Goal: Feedback & Contribution: Submit feedback/report problem

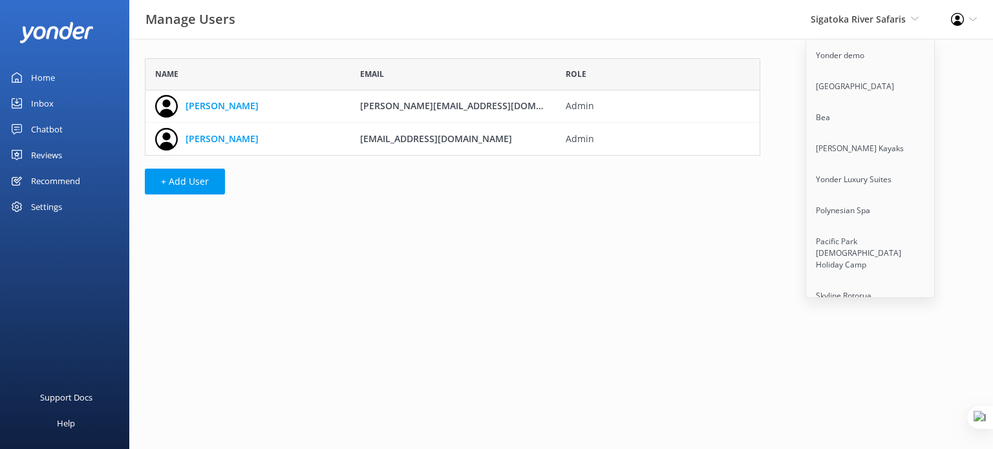
scroll to position [1190, 0]
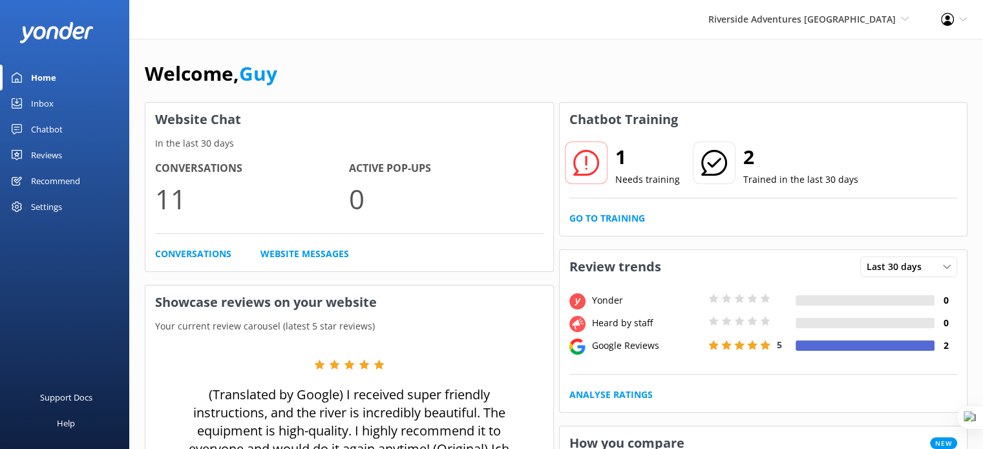
click at [36, 101] on div "Inbox" at bounding box center [42, 104] width 23 height 26
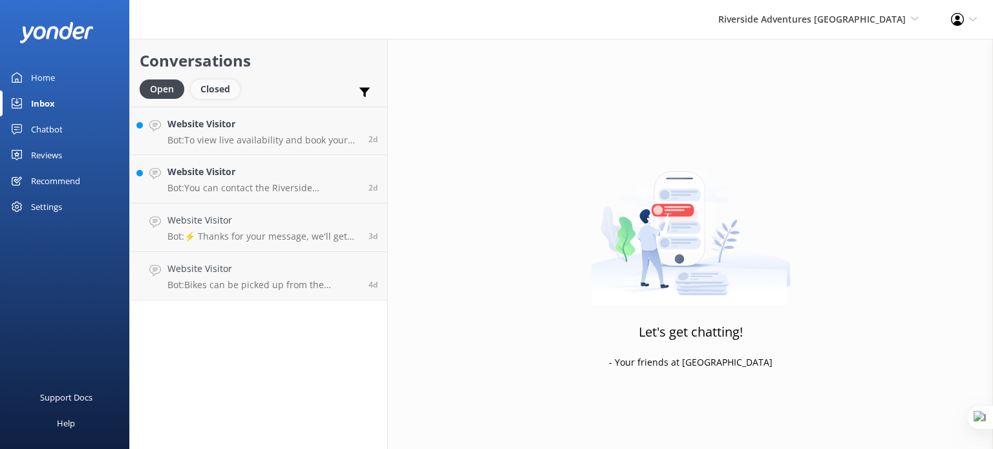
click at [226, 91] on div "Closed" at bounding box center [215, 89] width 49 height 19
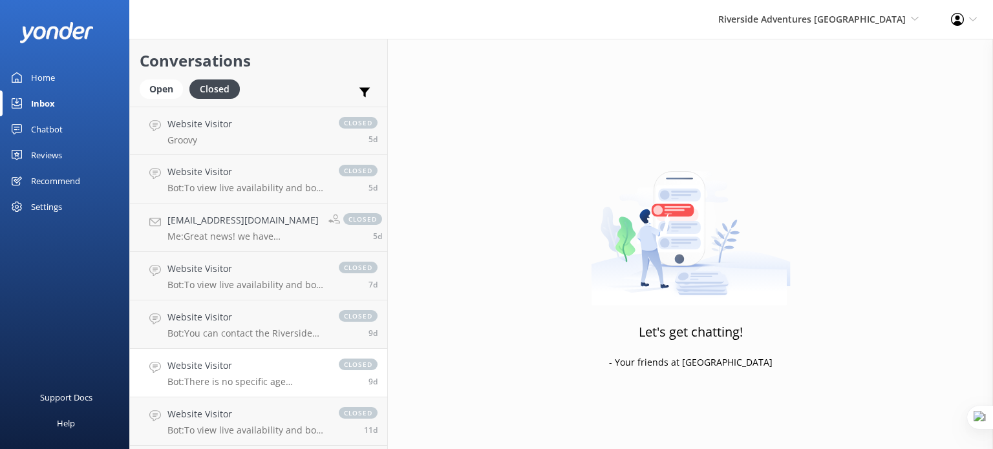
scroll to position [93, 0]
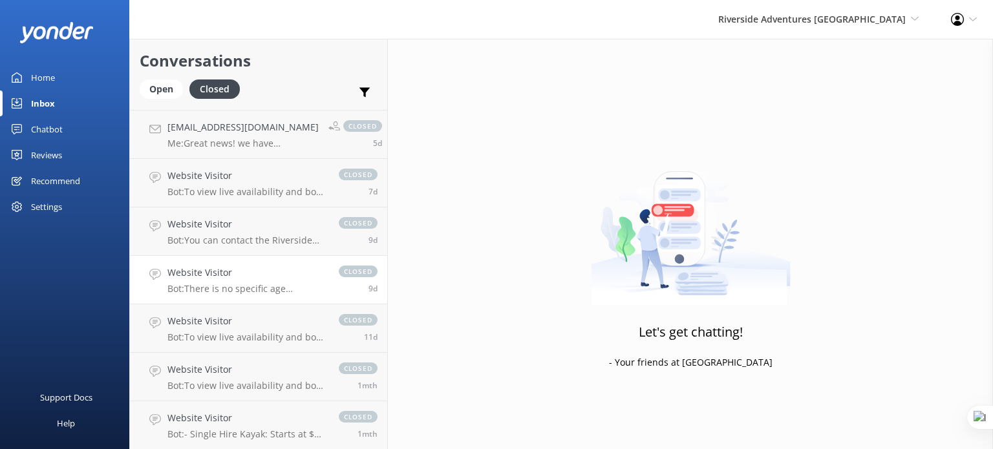
click at [301, 279] on h4 "Website Visitor" at bounding box center [246, 273] width 158 height 14
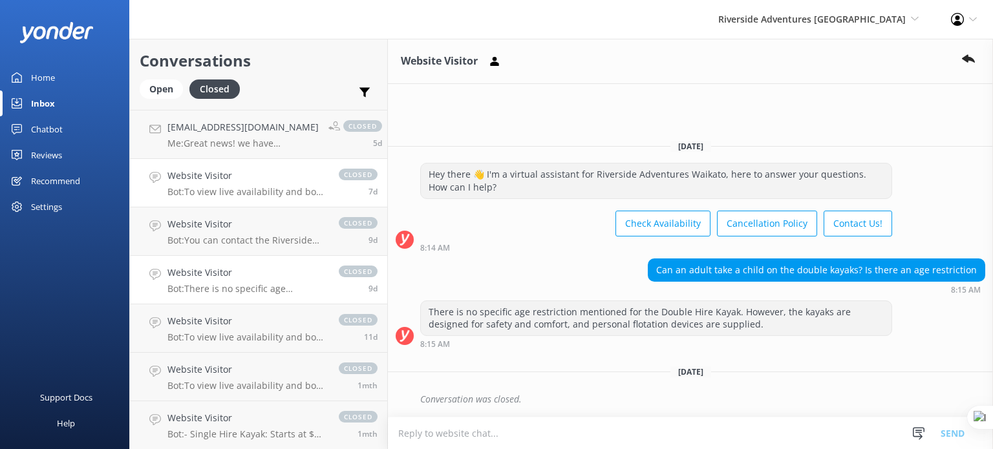
click at [287, 191] on p "Bot: To view live availability and book your tour, please visit: https://fareha…" at bounding box center [246, 192] width 158 height 12
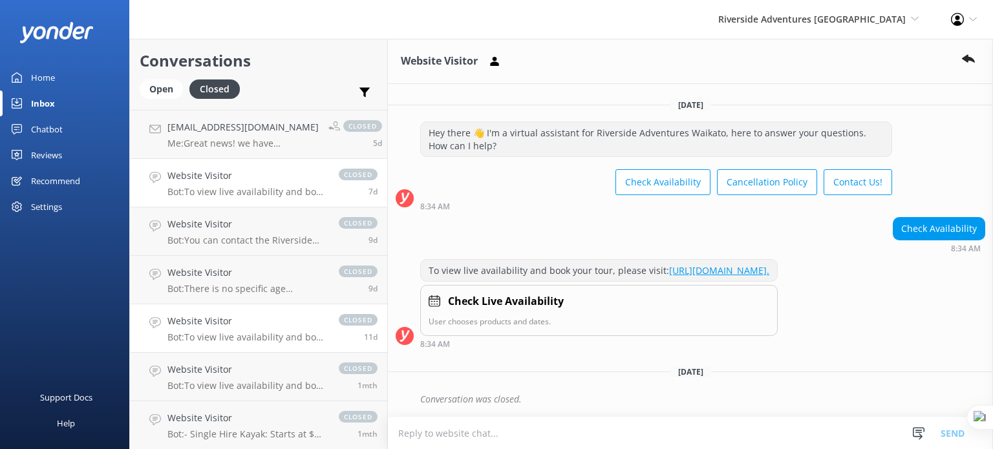
scroll to position [7, 0]
click at [301, 337] on p "Bot: To view live availability and book your tour, please visit https://farehar…" at bounding box center [246, 338] width 158 height 12
click at [300, 284] on p "Bot: There is no specific age restriction mentioned for the Double Hire Kayak. …" at bounding box center [246, 289] width 158 height 12
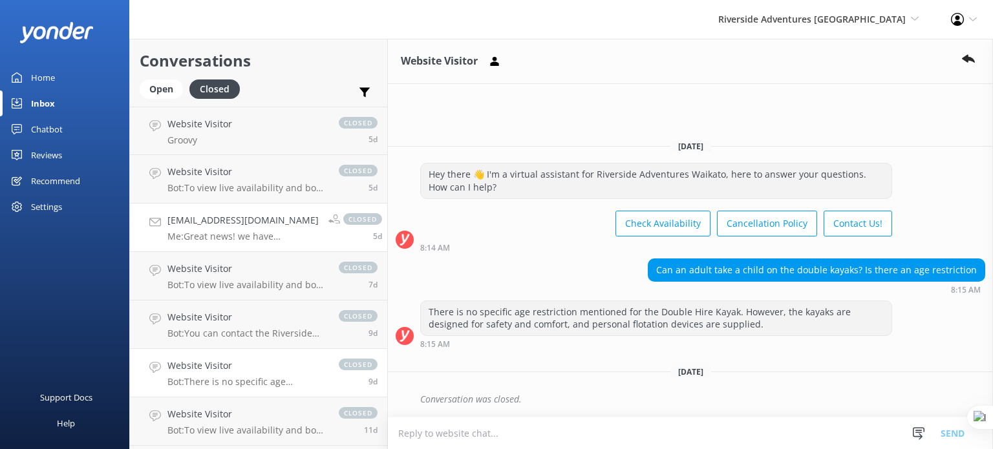
click at [297, 228] on div "ehjones28@gmail.com Me: Great news! we have availability and I can book that fo…" at bounding box center [242, 227] width 151 height 28
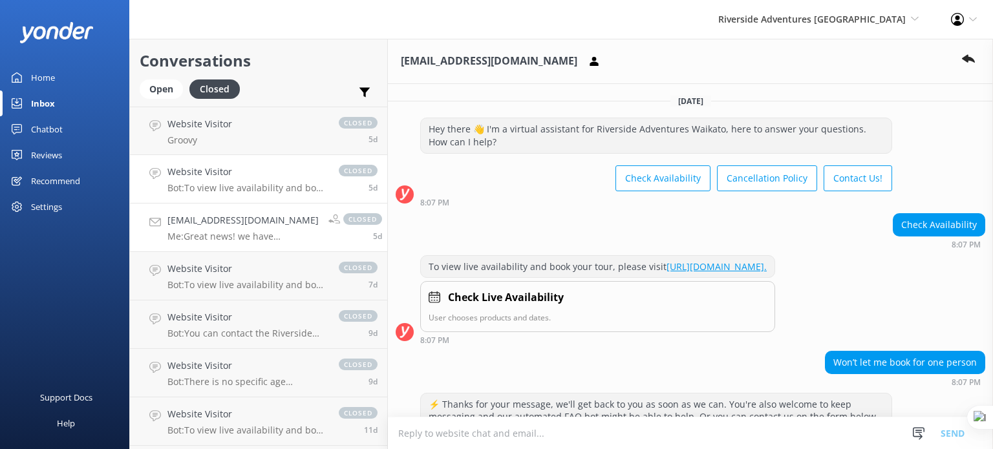
click at [249, 186] on p "Bot: To view live availability and book your tour, please visit https://farehar…" at bounding box center [246, 188] width 158 height 12
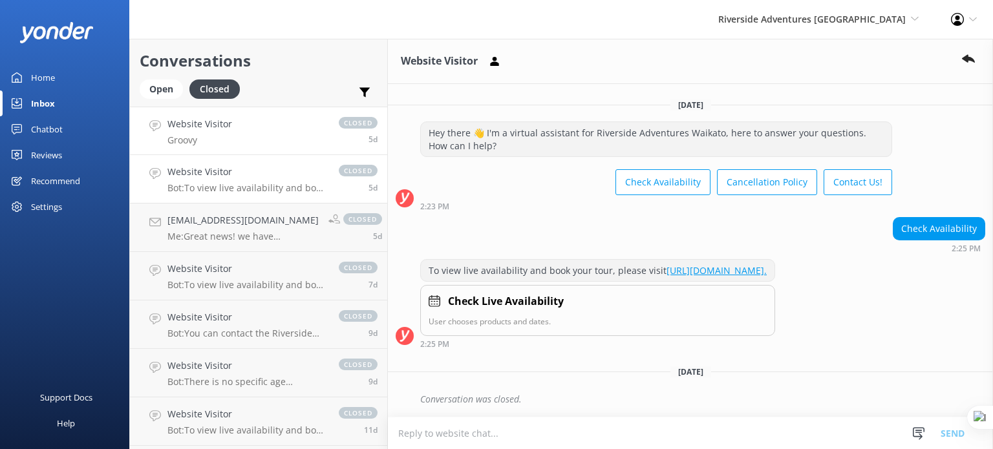
scroll to position [7, 0]
click at [284, 128] on link "Website Visitor Groovy closed 5d" at bounding box center [258, 131] width 257 height 48
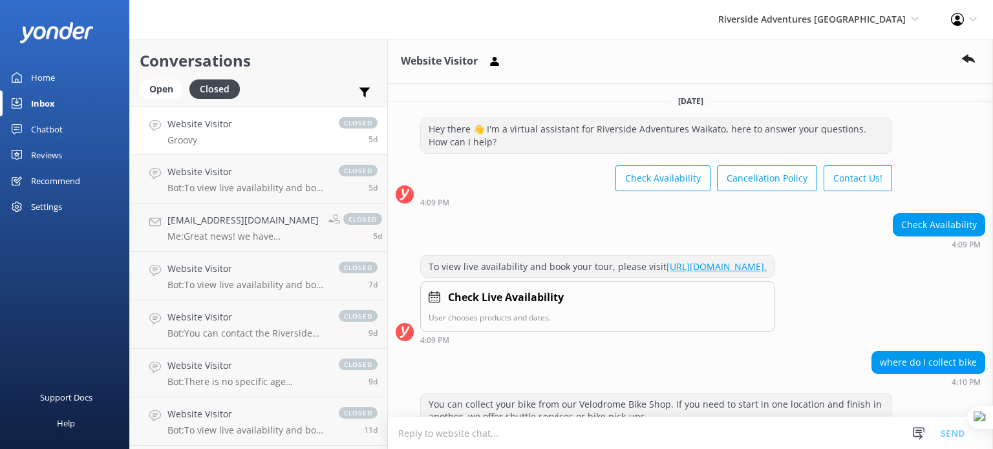
click at [37, 74] on div "Home" at bounding box center [43, 78] width 24 height 26
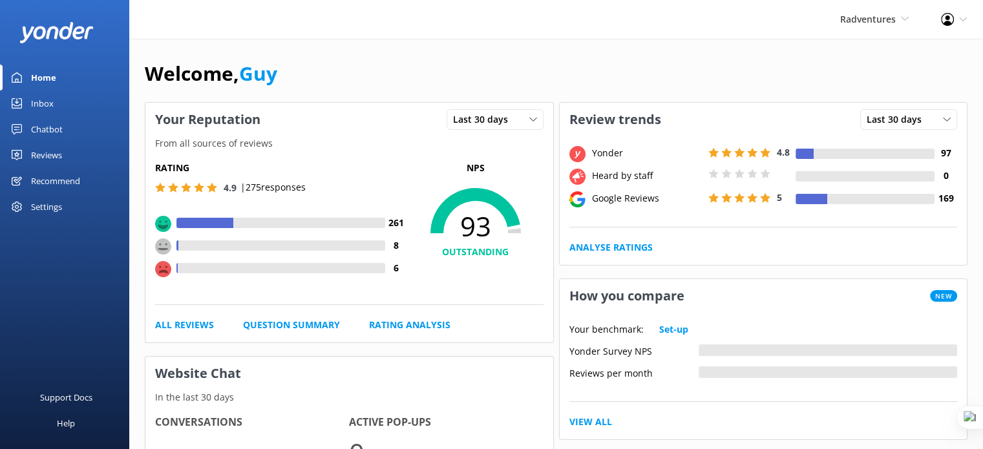
click at [54, 155] on div "Reviews" at bounding box center [46, 155] width 31 height 26
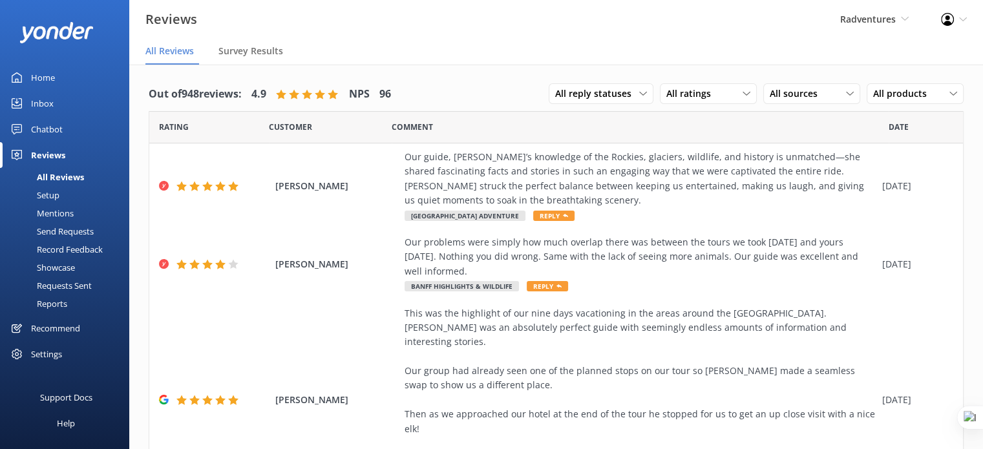
click at [59, 284] on div "Requests Sent" at bounding box center [50, 286] width 84 height 18
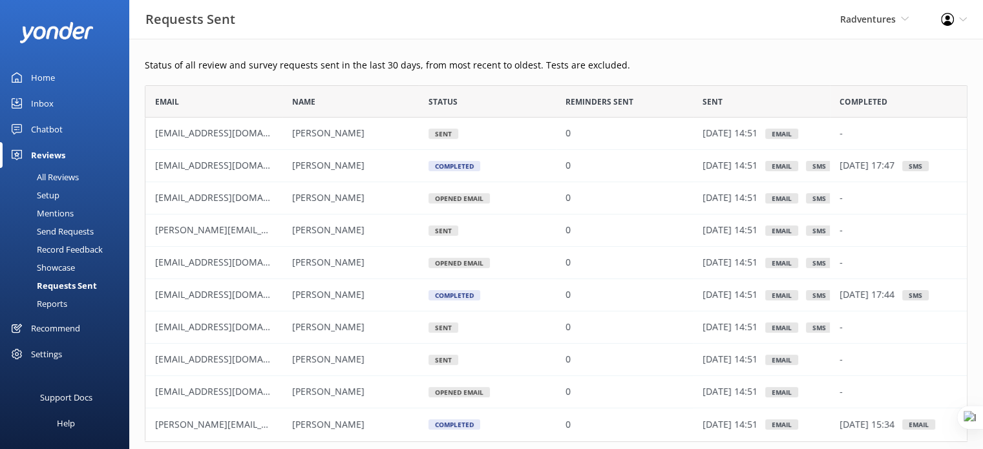
scroll to position [60, 0]
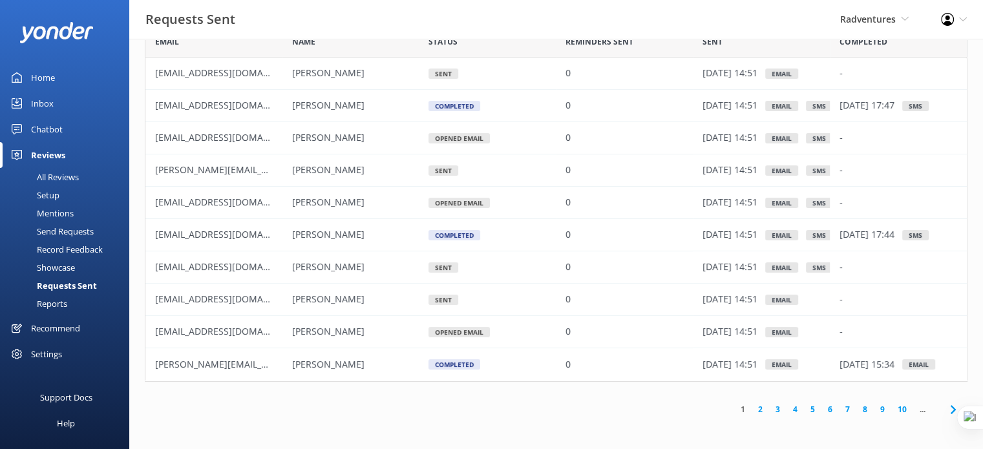
click at [901, 411] on link "10" at bounding box center [903, 409] width 22 height 12
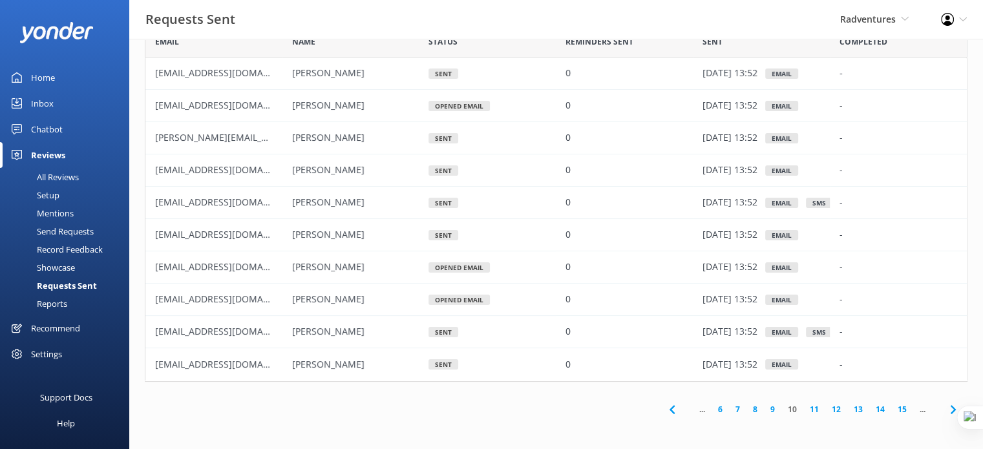
click at [901, 411] on link "15" at bounding box center [903, 409] width 22 height 12
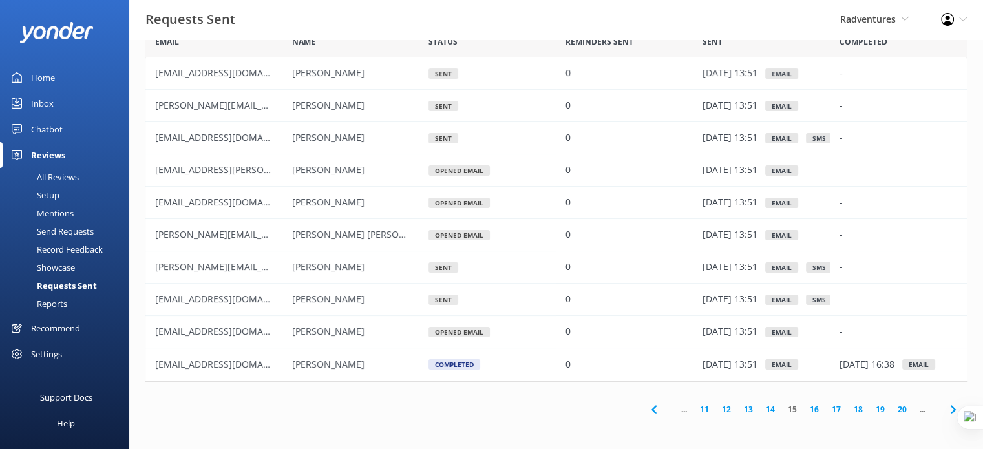
click at [901, 411] on link "20" at bounding box center [903, 409] width 22 height 12
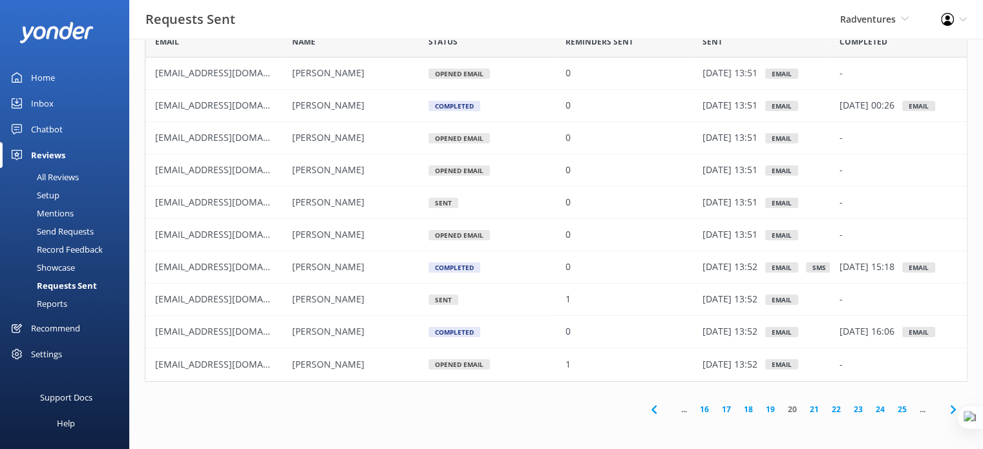
click at [901, 411] on link "25" at bounding box center [903, 409] width 22 height 12
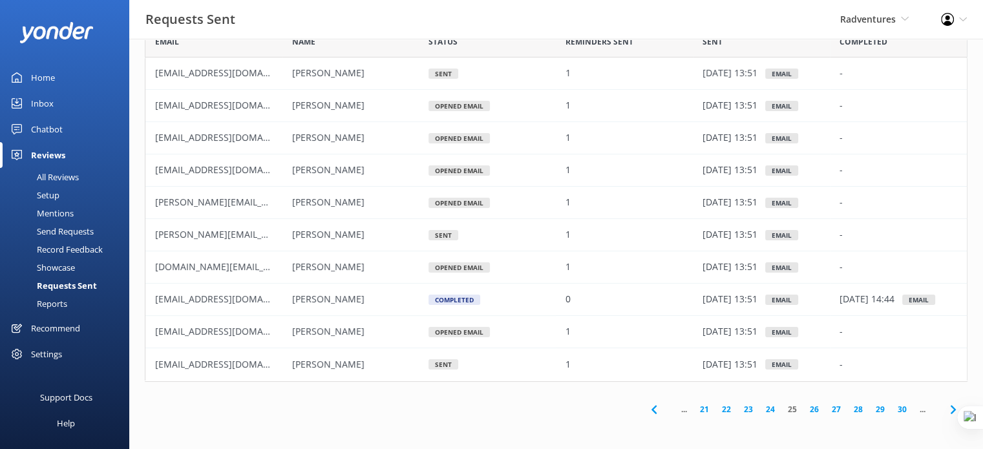
click at [901, 411] on link "30" at bounding box center [903, 409] width 22 height 12
click at [901, 411] on link "35" at bounding box center [903, 409] width 22 height 12
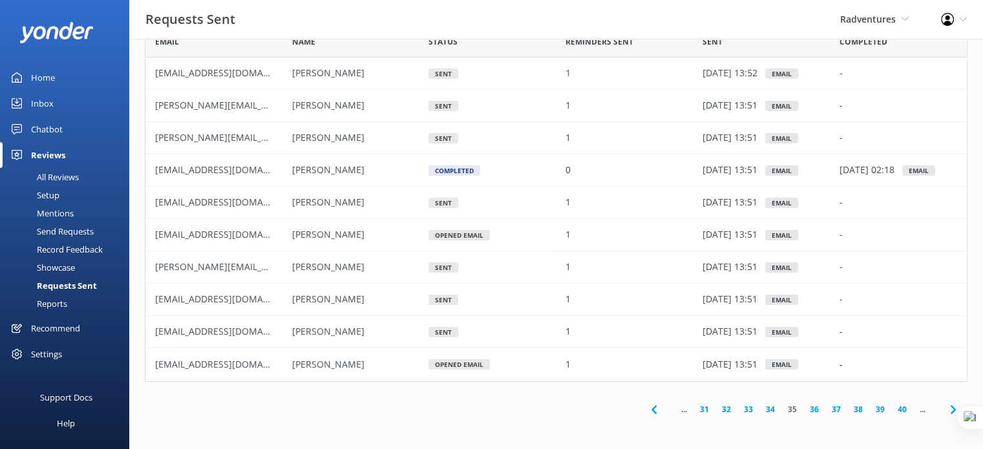
click at [901, 411] on link "40" at bounding box center [903, 409] width 22 height 12
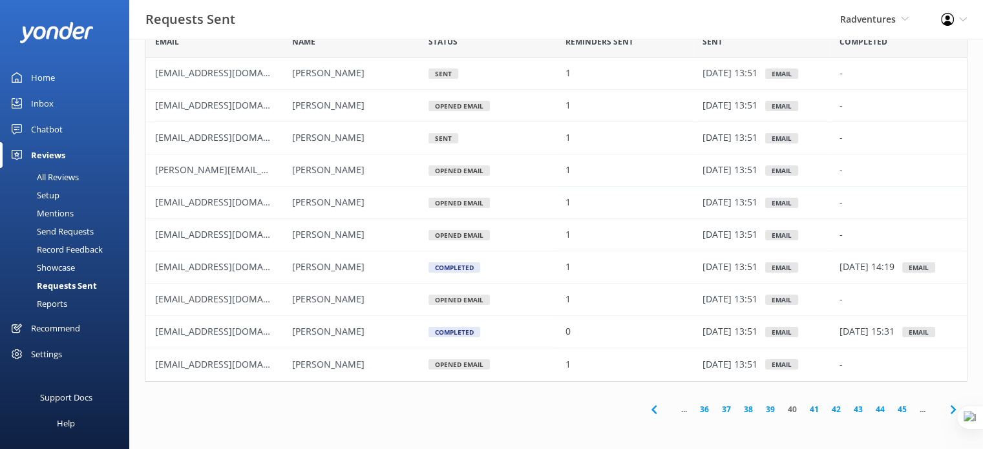
click at [901, 411] on link "45" at bounding box center [903, 409] width 22 height 12
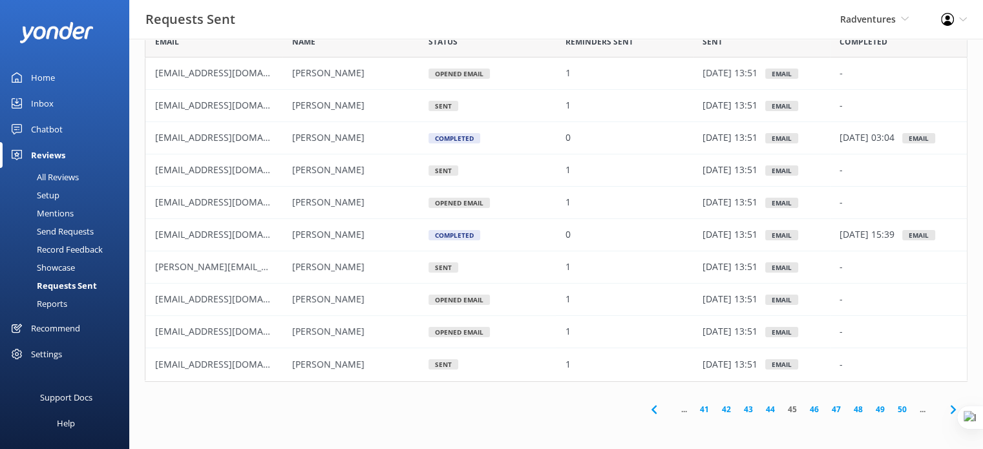
click at [901, 411] on link "50" at bounding box center [903, 409] width 22 height 12
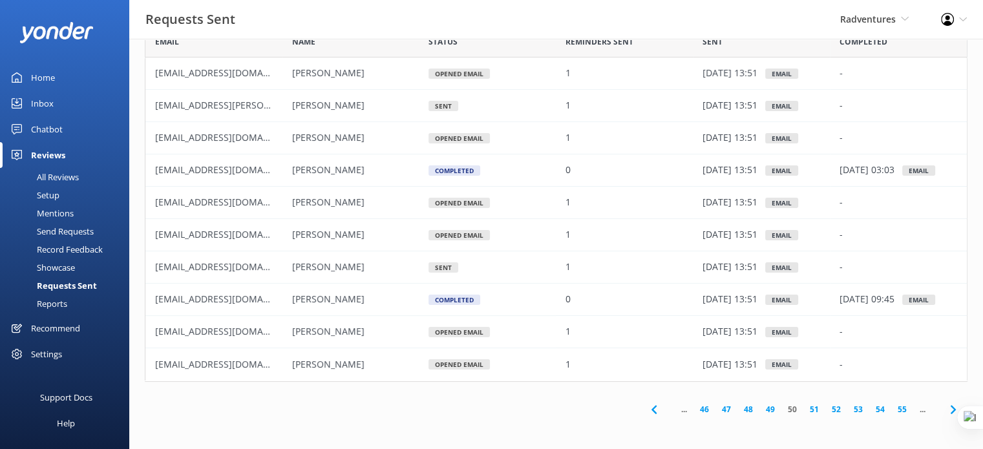
click at [901, 411] on link "55" at bounding box center [903, 409] width 22 height 12
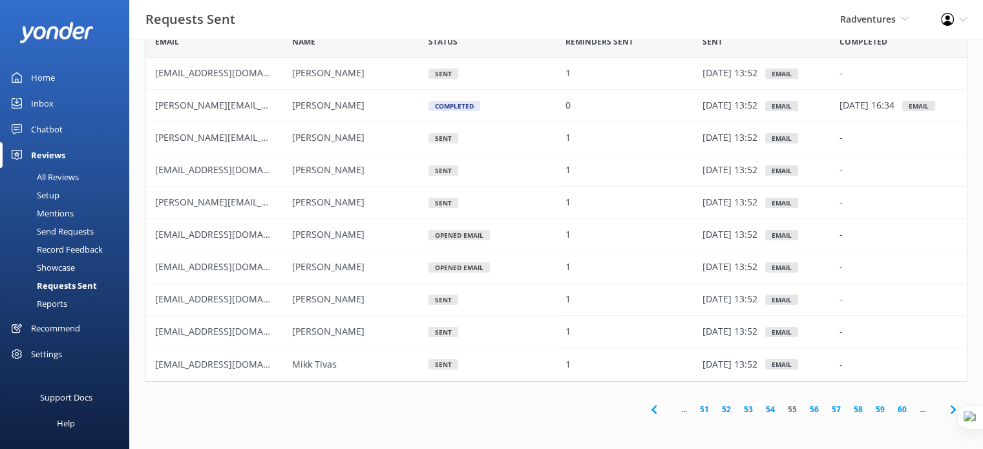
click at [901, 411] on link "60" at bounding box center [903, 409] width 22 height 12
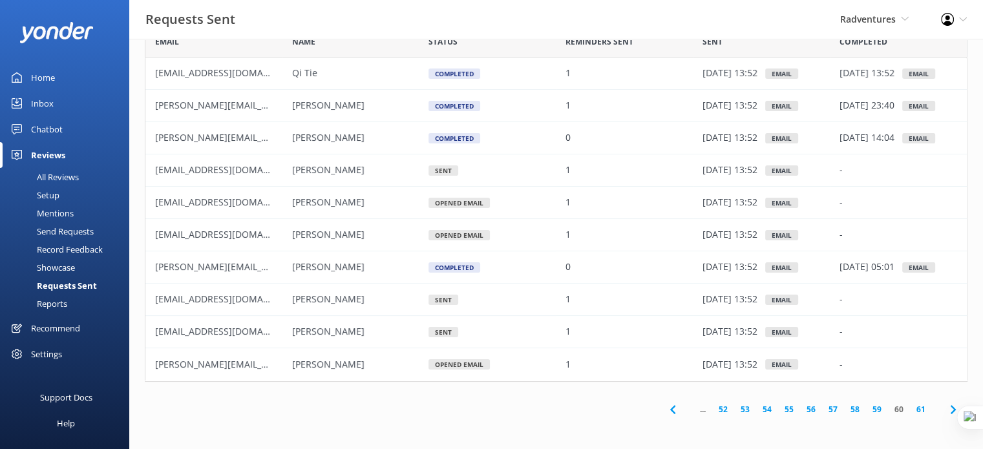
click at [901, 411] on link "60" at bounding box center [899, 409] width 22 height 12
click at [917, 411] on link "61" at bounding box center [921, 409] width 22 height 12
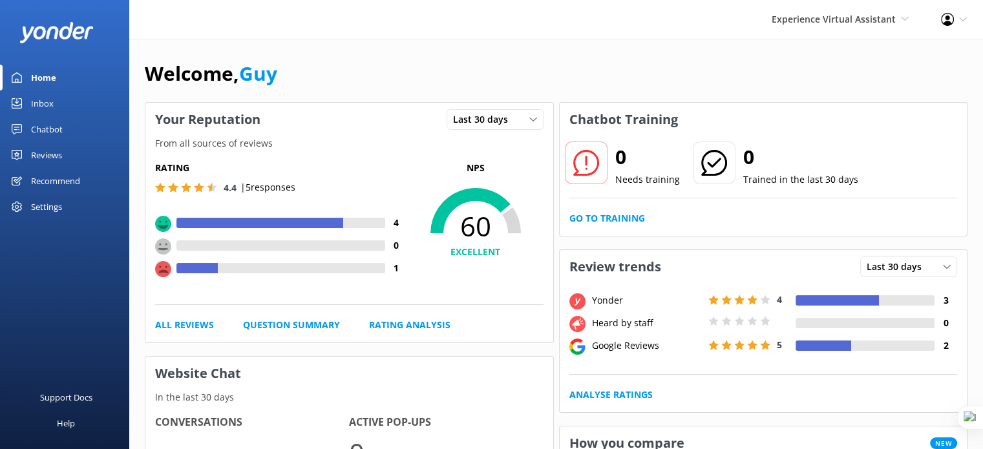
click at [57, 155] on div "Reviews" at bounding box center [46, 155] width 31 height 26
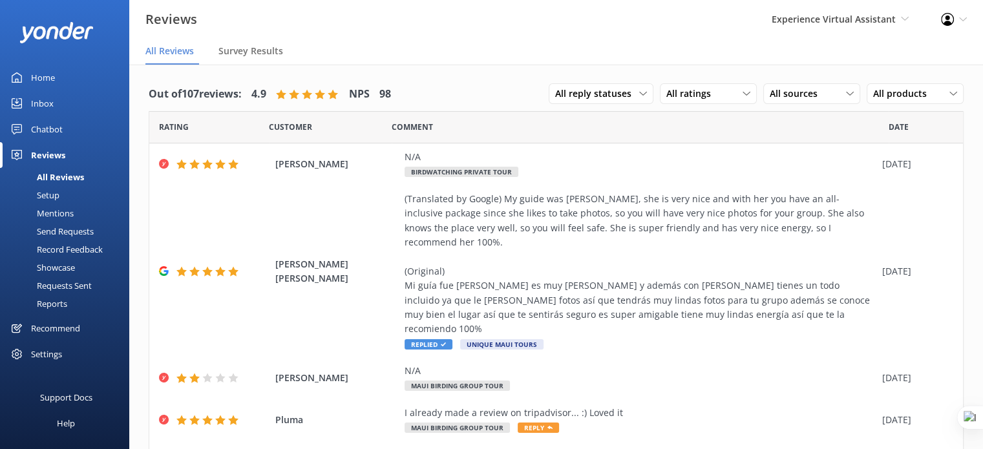
click at [69, 284] on div "Requests Sent" at bounding box center [50, 286] width 84 height 18
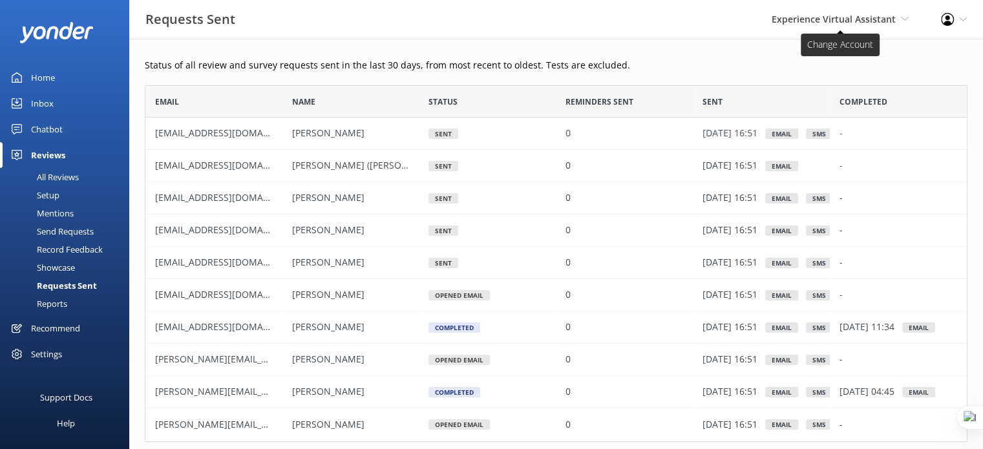
click at [856, 12] on span "Experience Virtual Assistant Yonder demo Musket Cove Island Resort & Marina Bea…" at bounding box center [840, 19] width 137 height 14
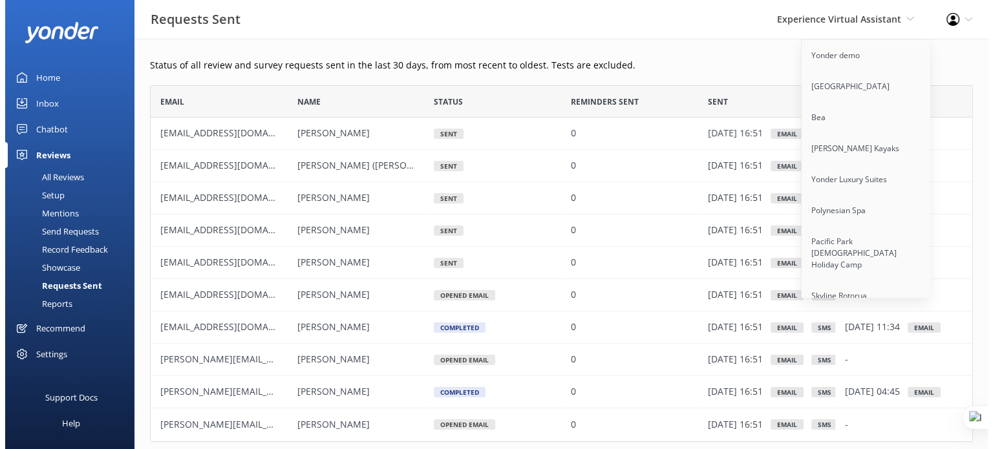
scroll to position [3467, 0]
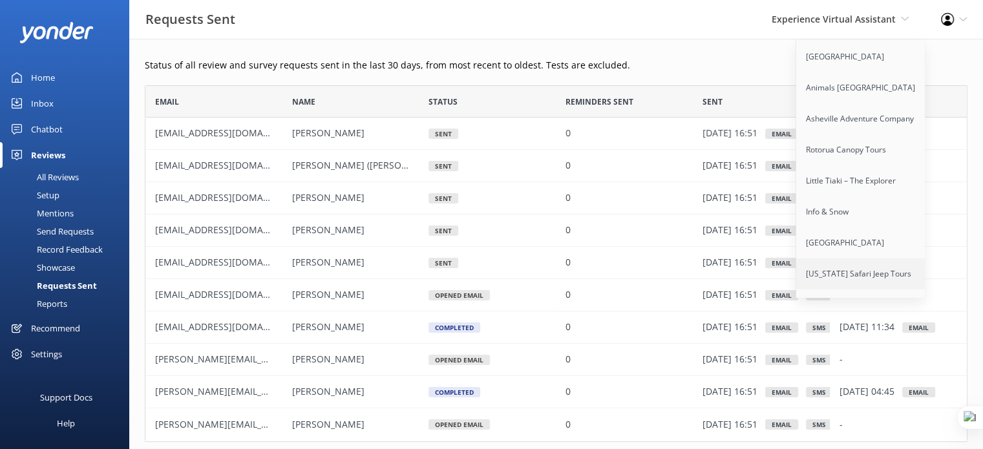
click at [839, 259] on link "[US_STATE] Safari Jeep Tours" at bounding box center [861, 274] width 129 height 31
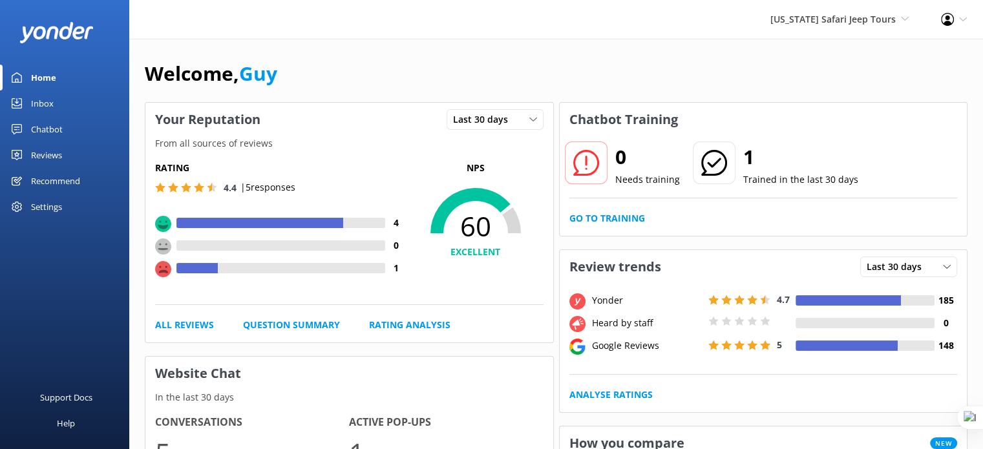
click at [50, 147] on div "Reviews" at bounding box center [46, 155] width 31 height 26
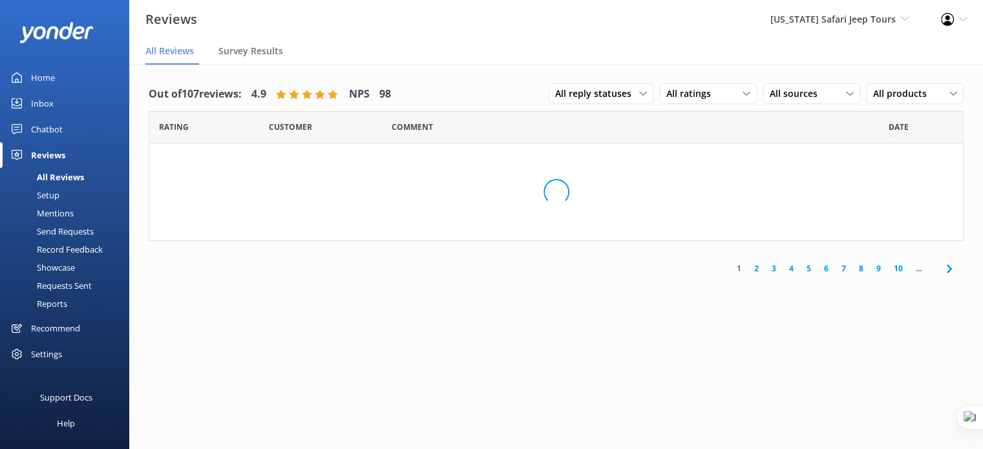
click at [56, 195] on div "Setup" at bounding box center [34, 195] width 52 height 18
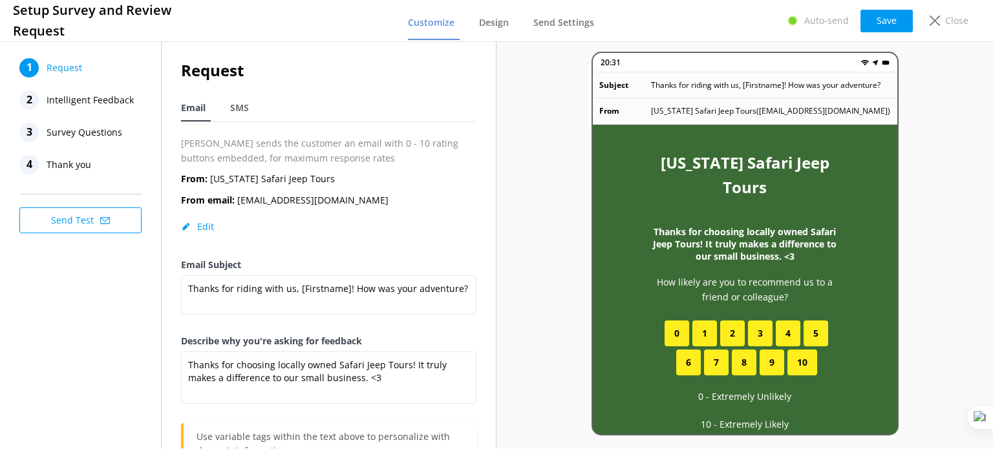
click at [94, 108] on span "Intelligent Feedback" at bounding box center [90, 100] width 87 height 19
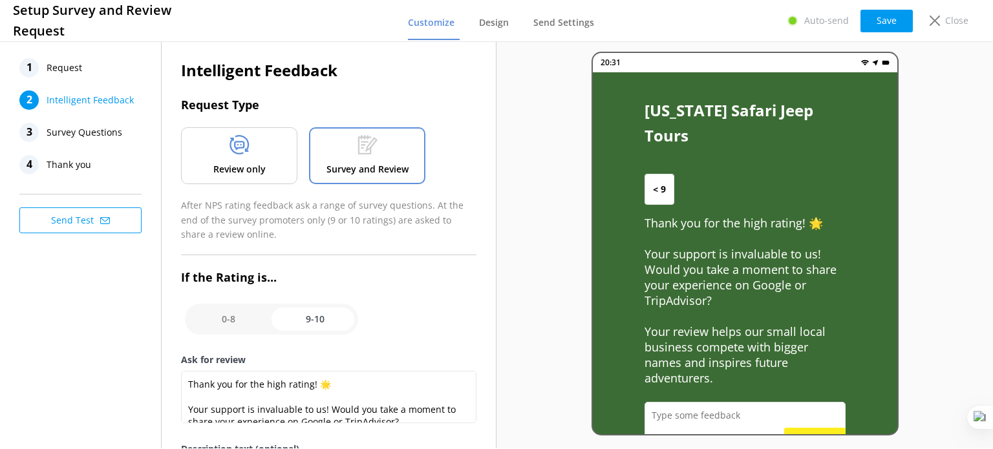
click at [91, 138] on span "Survey Questions" at bounding box center [85, 132] width 76 height 19
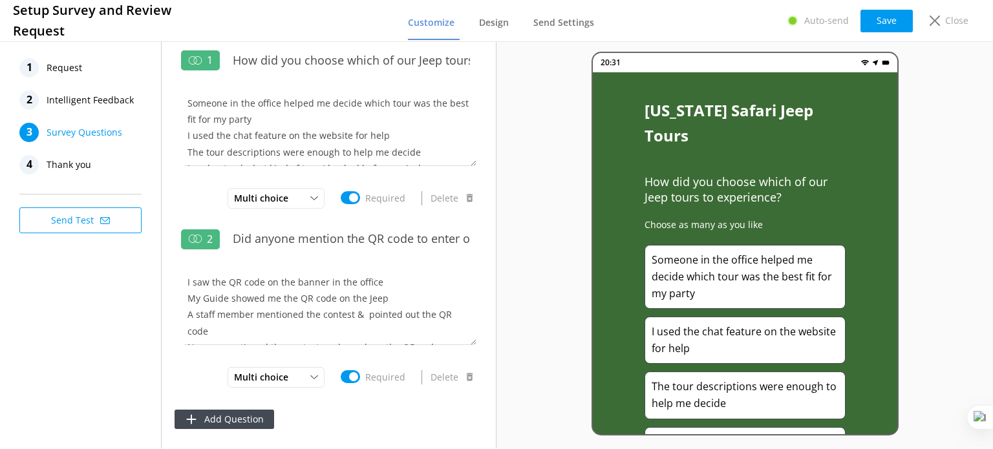
click at [77, 165] on span "Thank you" at bounding box center [69, 164] width 45 height 19
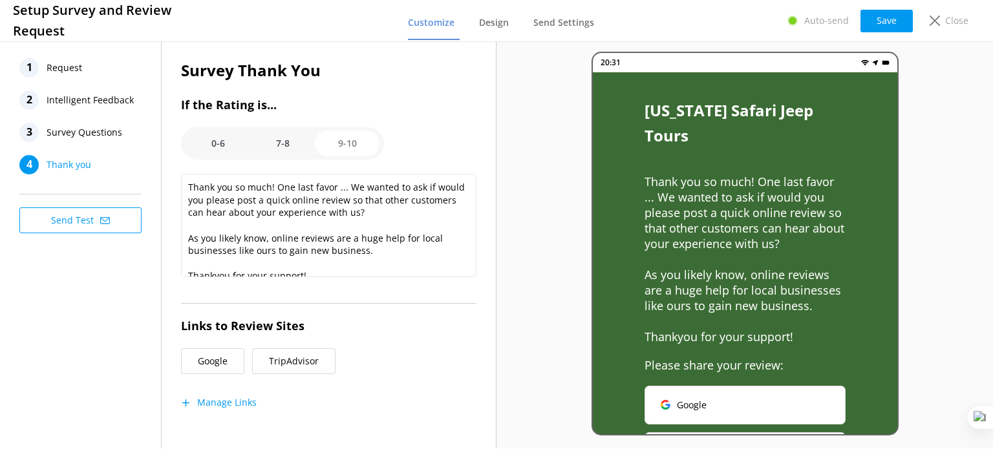
scroll to position [132, 0]
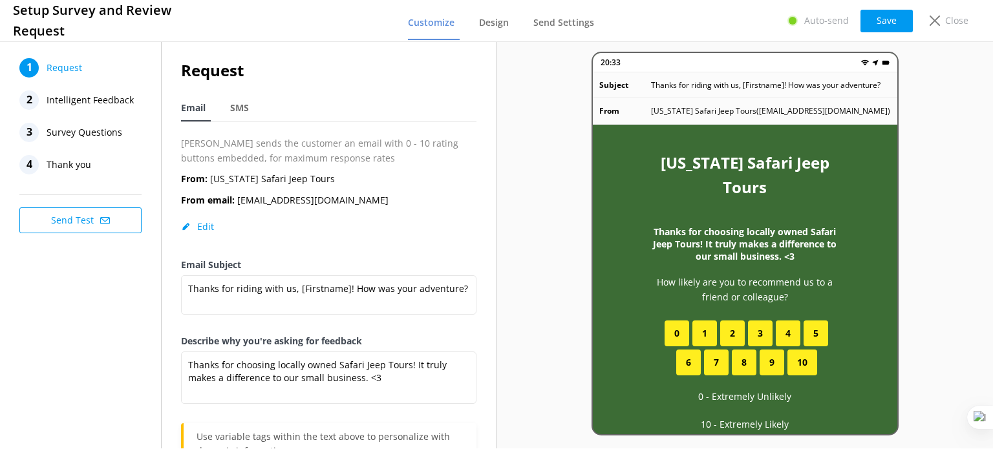
click at [80, 168] on span "Thank you" at bounding box center [69, 164] width 45 height 19
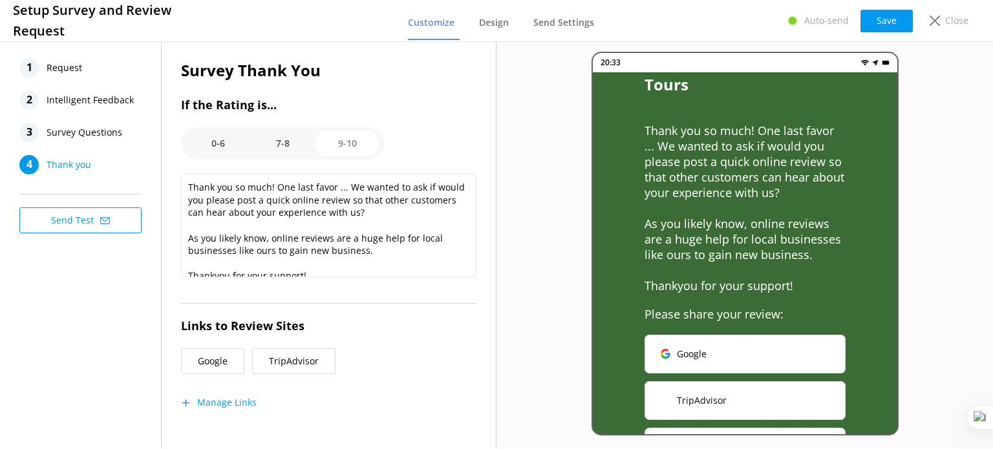
scroll to position [12, 0]
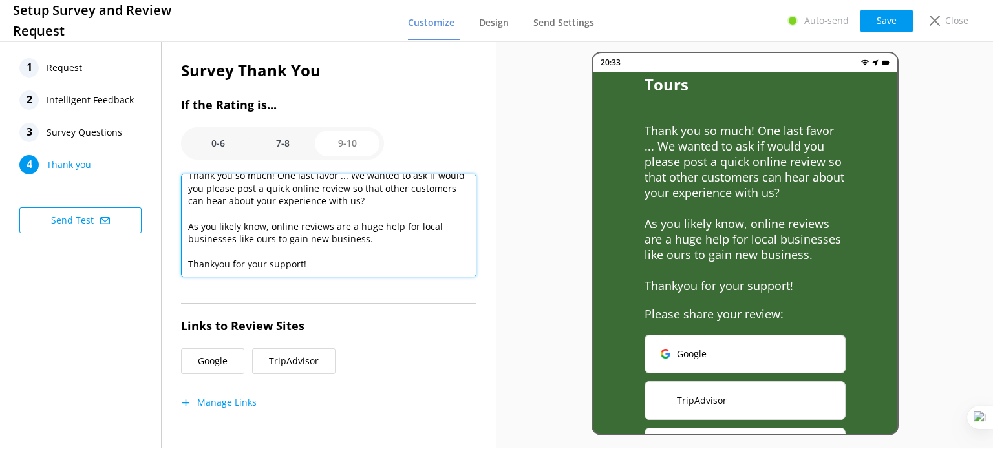
click at [214, 263] on textarea "Thank you so much! One last favor ... We wanted to ask if would you please post…" at bounding box center [328, 225] width 295 height 103
type textarea "Thank you so much! One last favor ... We wanted to ask if would you please post…"
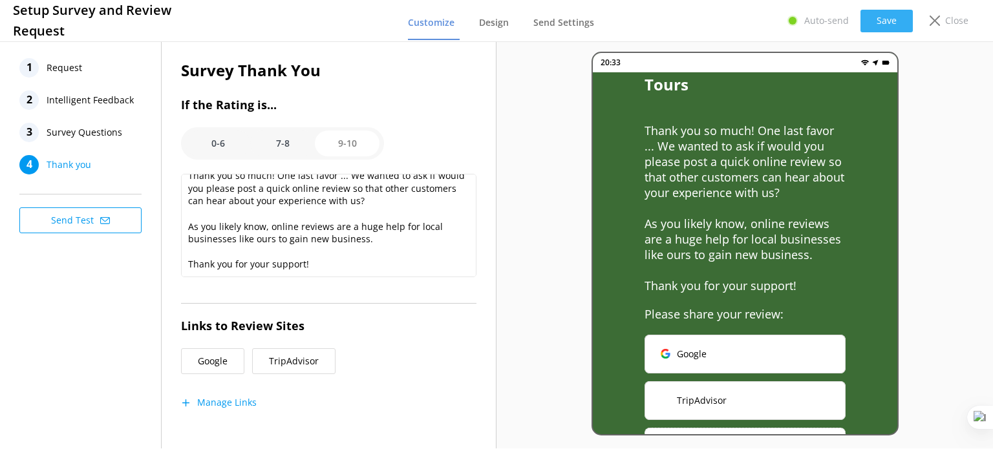
click at [890, 17] on button "Save" at bounding box center [887, 21] width 52 height 23
